Goal: Task Accomplishment & Management: Use online tool/utility

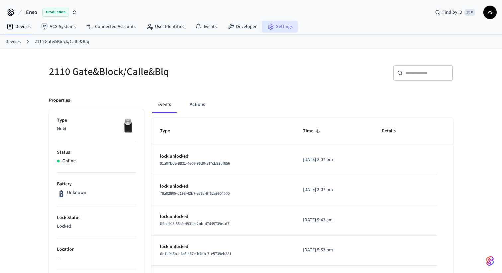
click at [290, 25] on link "Settings" at bounding box center [280, 27] width 36 height 12
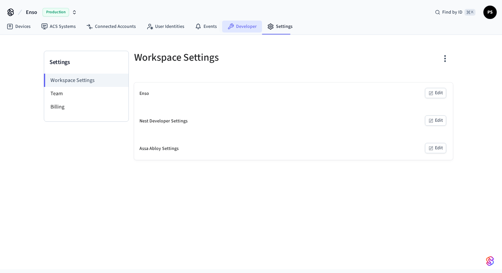
click at [237, 21] on link "Developer" at bounding box center [242, 27] width 40 height 12
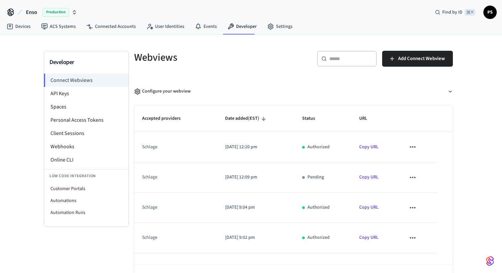
scroll to position [24, 0]
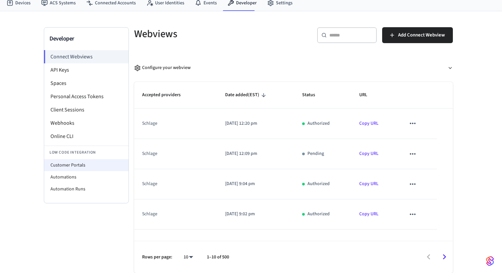
click at [65, 163] on li "Customer Portals" at bounding box center [86, 165] width 84 height 12
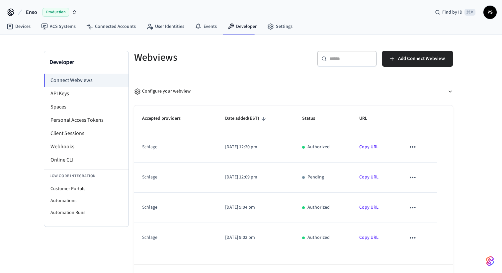
select select "**********"
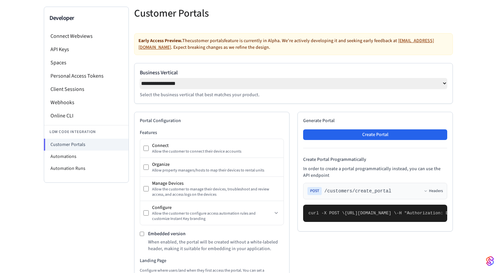
scroll to position [43, 0]
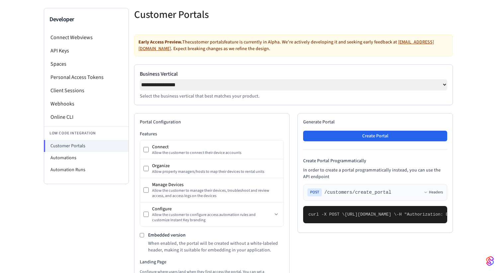
click at [342, 147] on div "Generate Portal Create Portal Create Portal Programmatically In order to create…" at bounding box center [375, 173] width 155 height 120
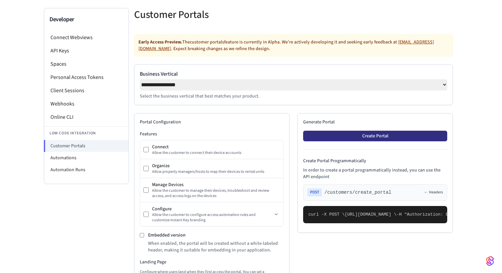
click at [339, 139] on button "Create Portal" at bounding box center [375, 136] width 144 height 11
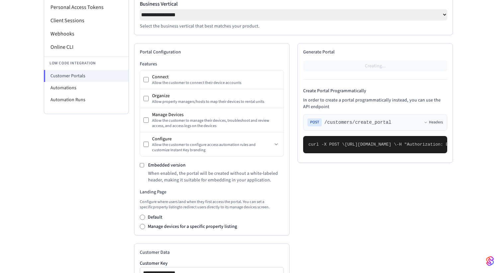
scroll to position [145, 0]
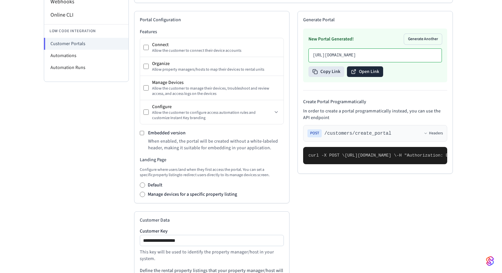
click at [367, 77] on button "Open Link" at bounding box center [365, 71] width 36 height 11
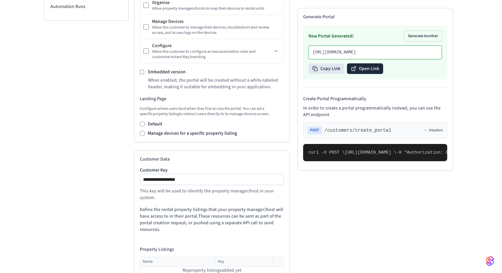
scroll to position [260, 0]
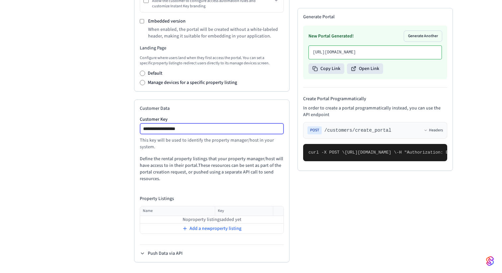
click at [206, 130] on input "**********" at bounding box center [213, 129] width 144 height 8
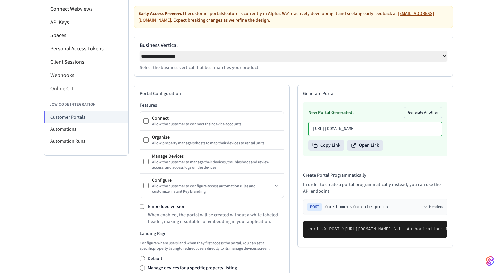
scroll to position [0, 0]
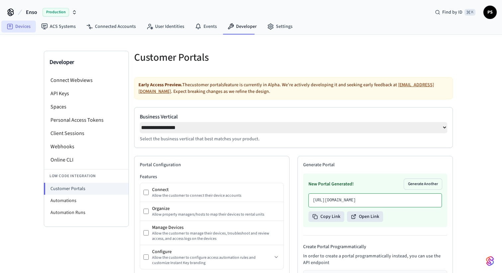
click at [18, 28] on link "Devices" at bounding box center [18, 27] width 35 height 12
